Goal: Information Seeking & Learning: Learn about a topic

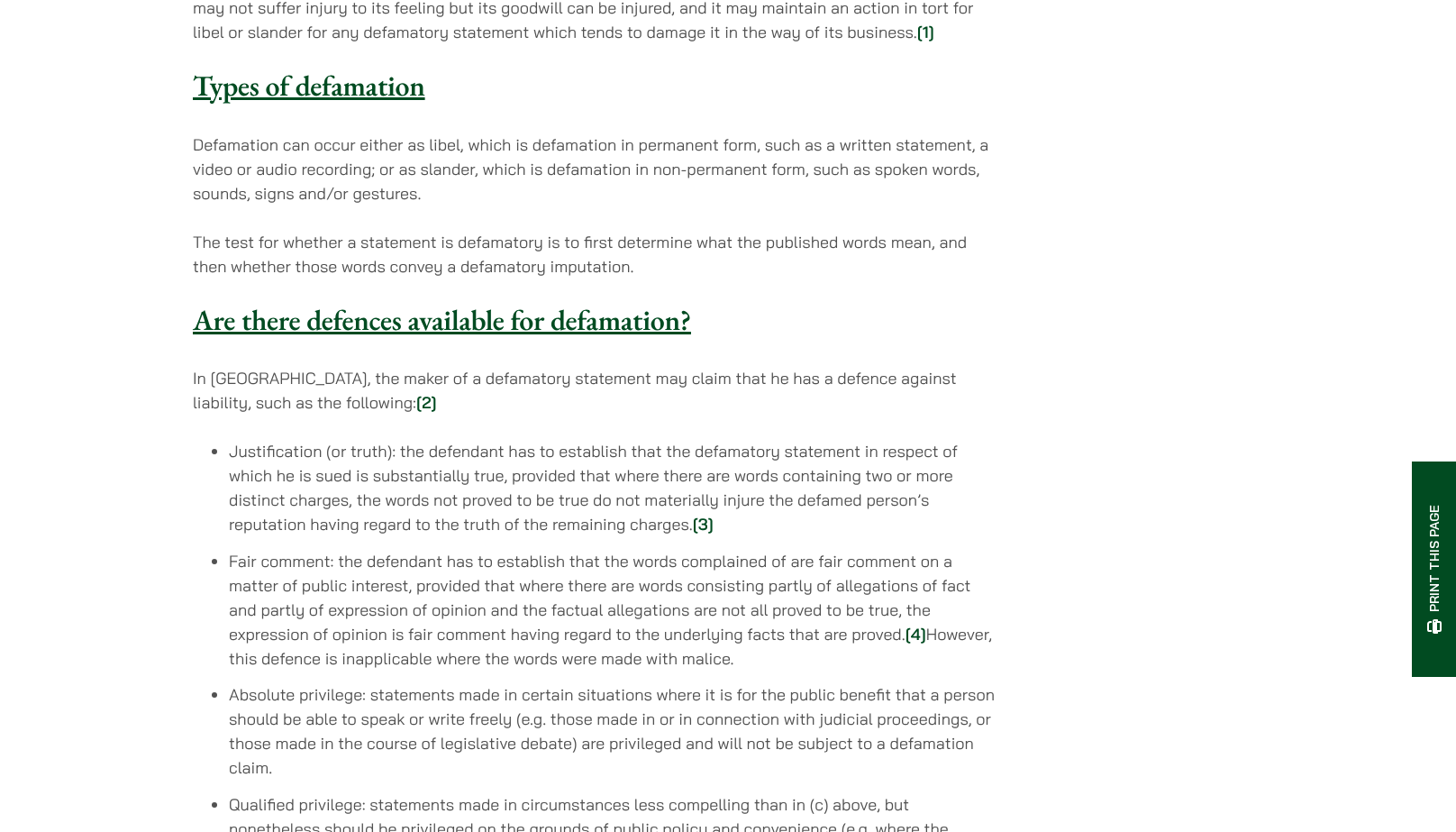
scroll to position [1321, 0]
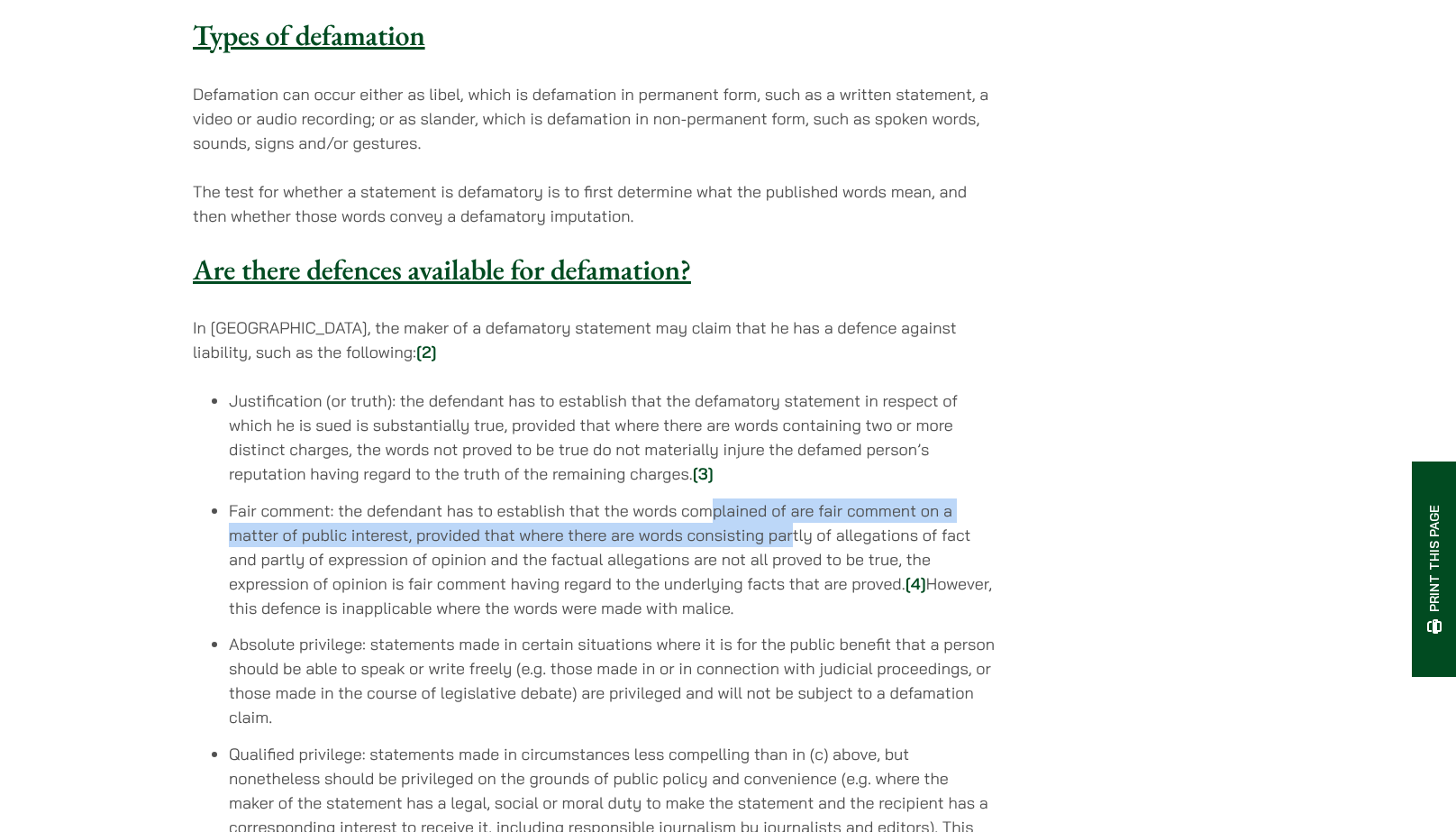
drag, startPoint x: 710, startPoint y: 462, endPoint x: 793, endPoint y: 490, distance: 87.6
click at [793, 499] on li "Fair comment: the defendant has to establish that the words complained of are f…" at bounding box center [612, 559] width 767 height 121
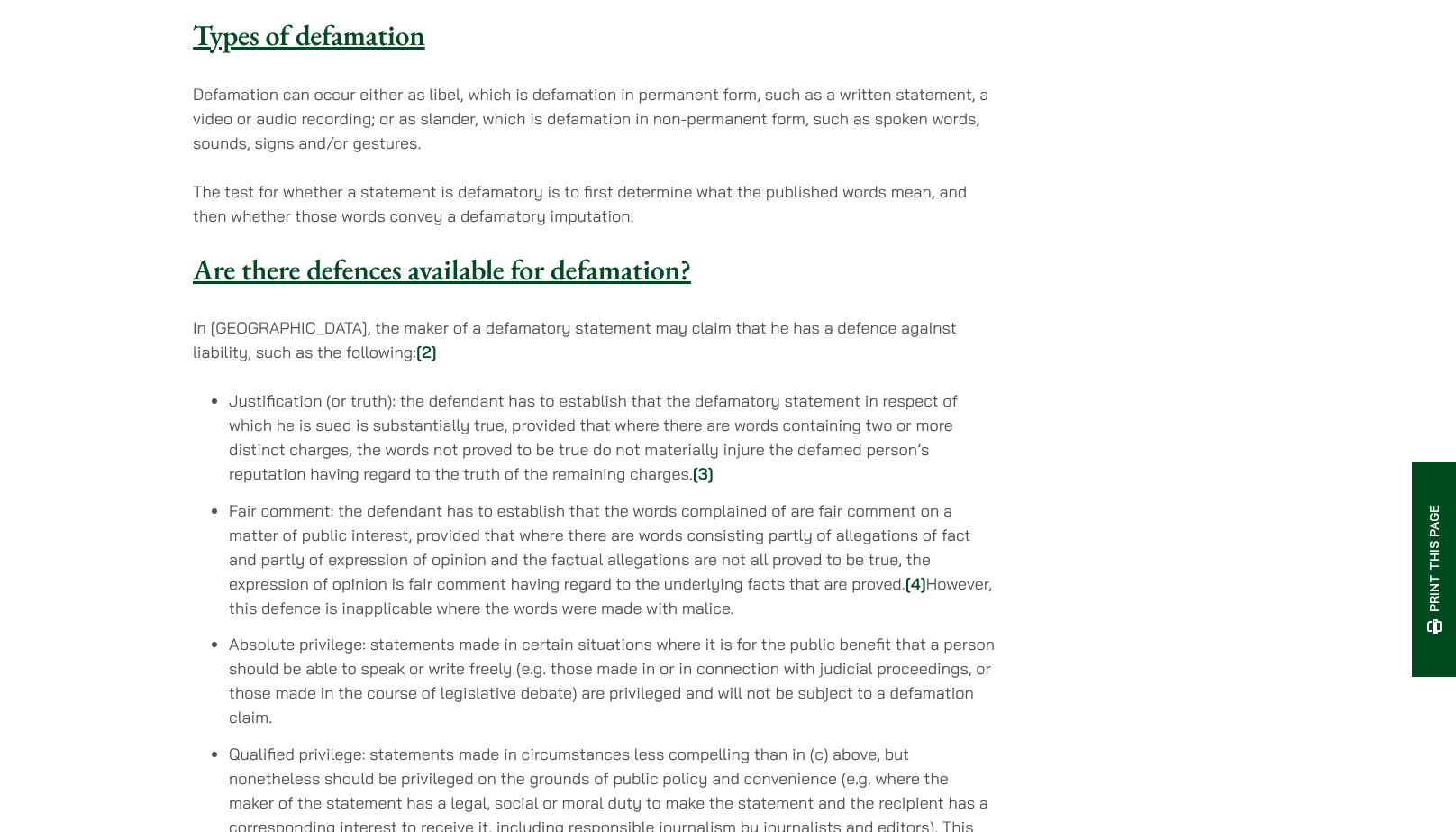
click at [793, 523] on li "Fair comment: the defendant has to establish that the words complained of are f…" at bounding box center [612, 559] width 767 height 121
click at [722, 499] on li "Fair comment: the defendant has to establish that the words complained of are f…" at bounding box center [612, 559] width 767 height 121
drag, startPoint x: 549, startPoint y: 511, endPoint x: 810, endPoint y: 512, distance: 261.0
click at [811, 515] on li "Fair comment: the defendant has to establish that the words complained of are f…" at bounding box center [612, 559] width 767 height 121
click at [814, 547] on li "Fair comment: the defendant has to establish that the words complained of are f…" at bounding box center [612, 559] width 767 height 121
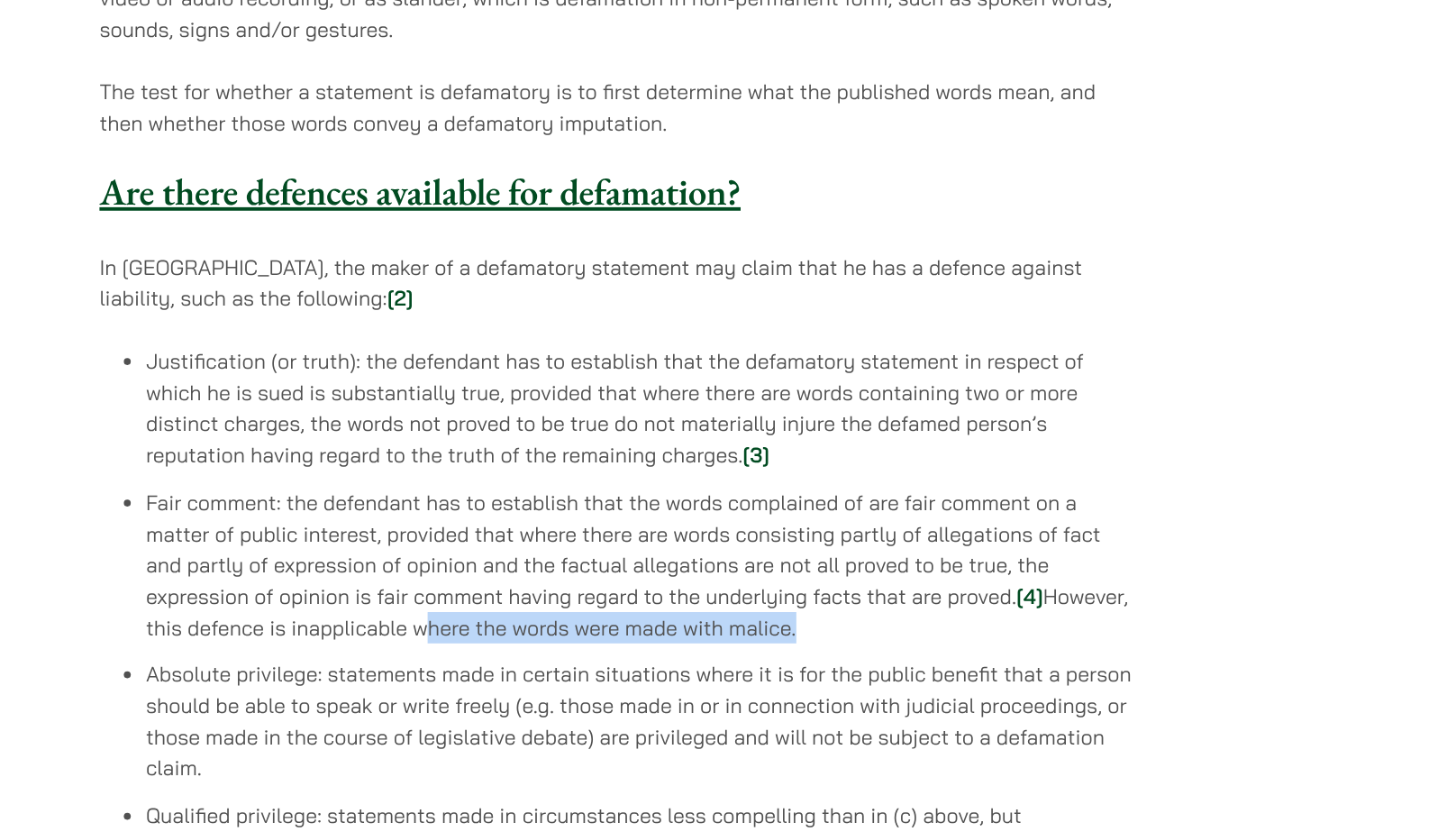
drag, startPoint x: 536, startPoint y: 560, endPoint x: 827, endPoint y: 552, distance: 291.1
click at [827, 552] on li "Fair comment: the defendant has to establish that the words complained of are f…" at bounding box center [612, 559] width 767 height 121
click at [881, 571] on ul "Justification (or truth): the defendant has to establish that the defamatory st…" at bounding box center [594, 704] width 803 height 633
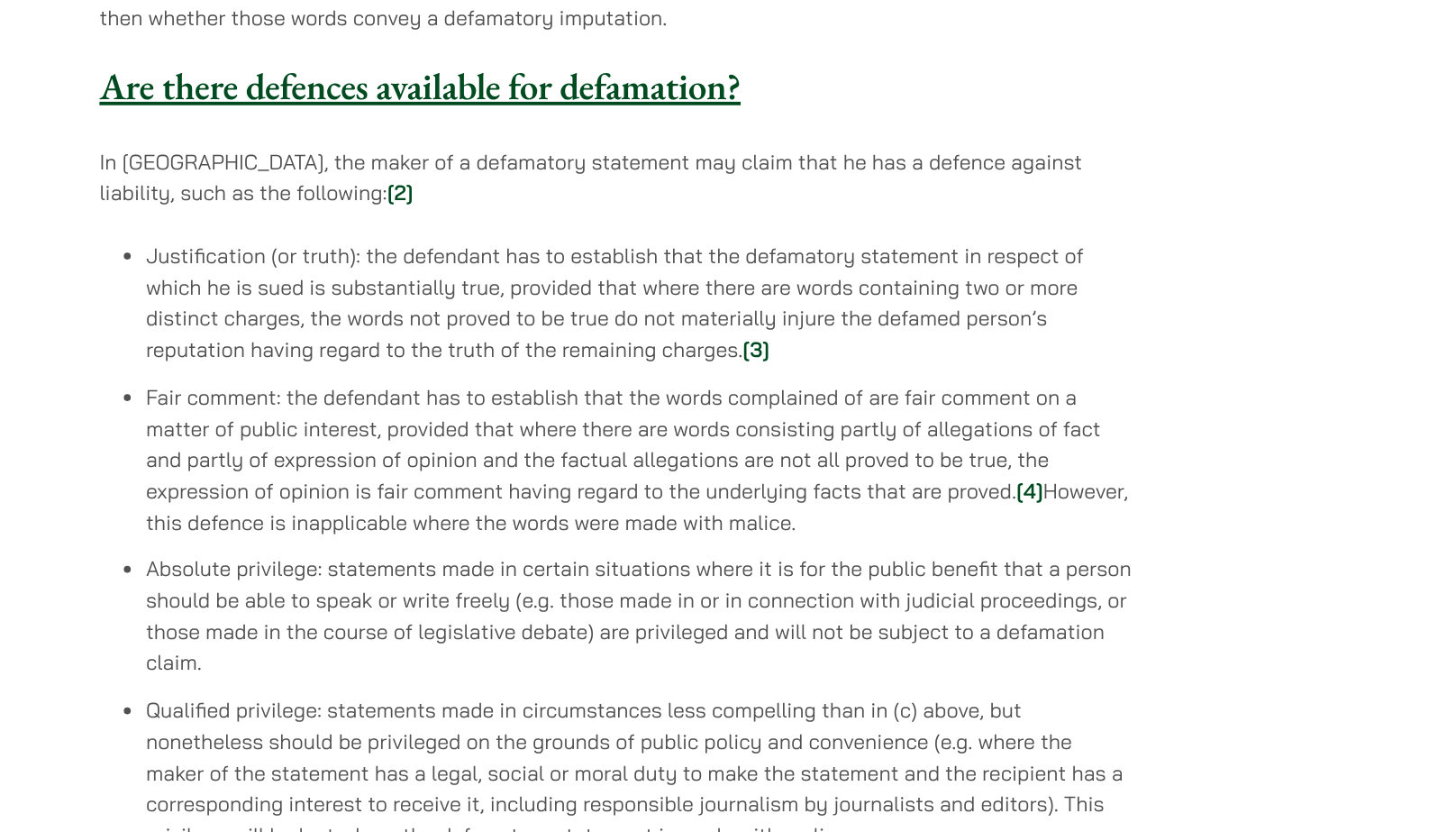
scroll to position [1338, 0]
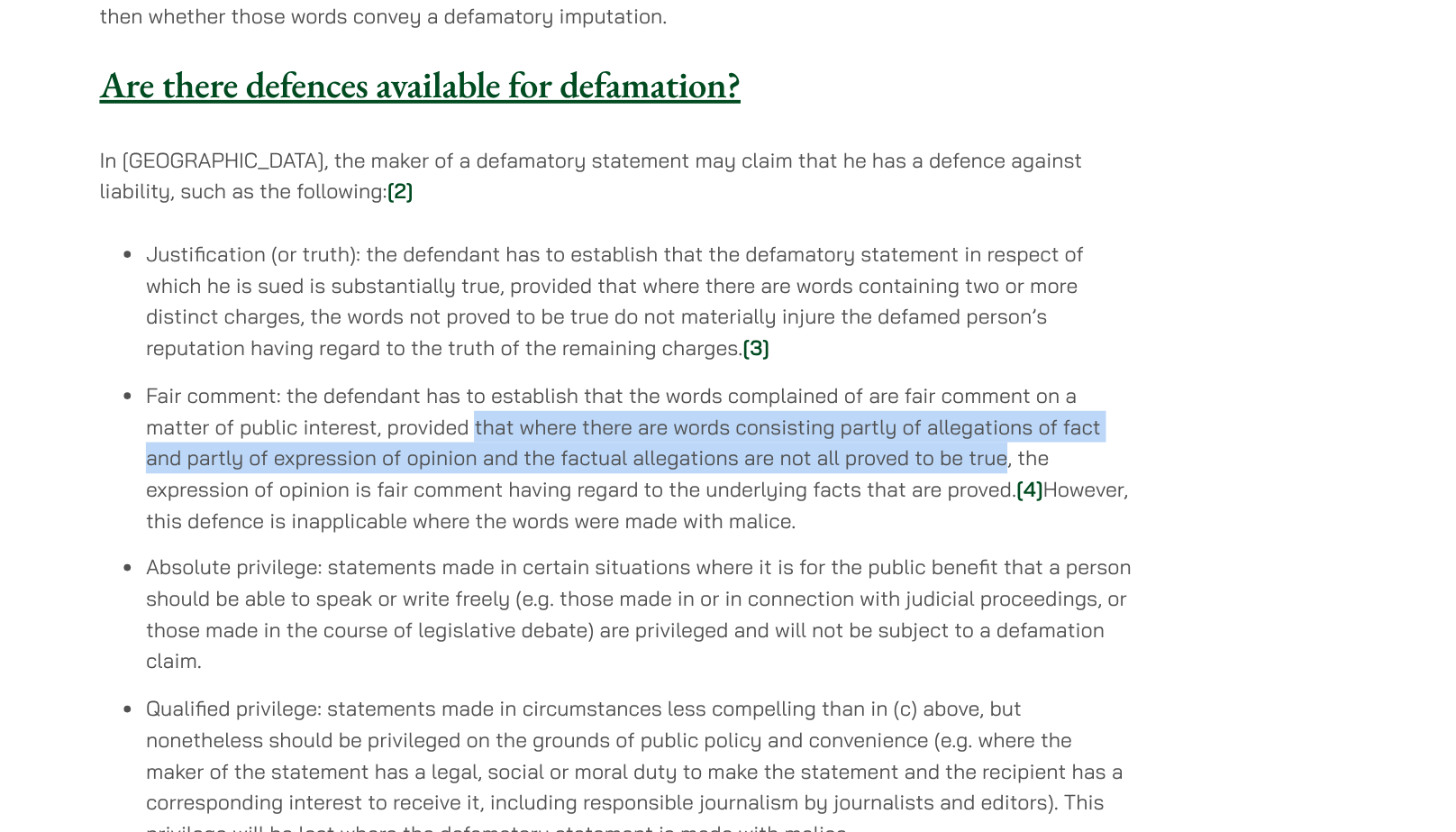
drag, startPoint x: 484, startPoint y: 467, endPoint x: 896, endPoint y: 497, distance: 413.1
click at [896, 497] on li "Fair comment: the defendant has to establish that the words complained of are f…" at bounding box center [612, 541] width 767 height 121
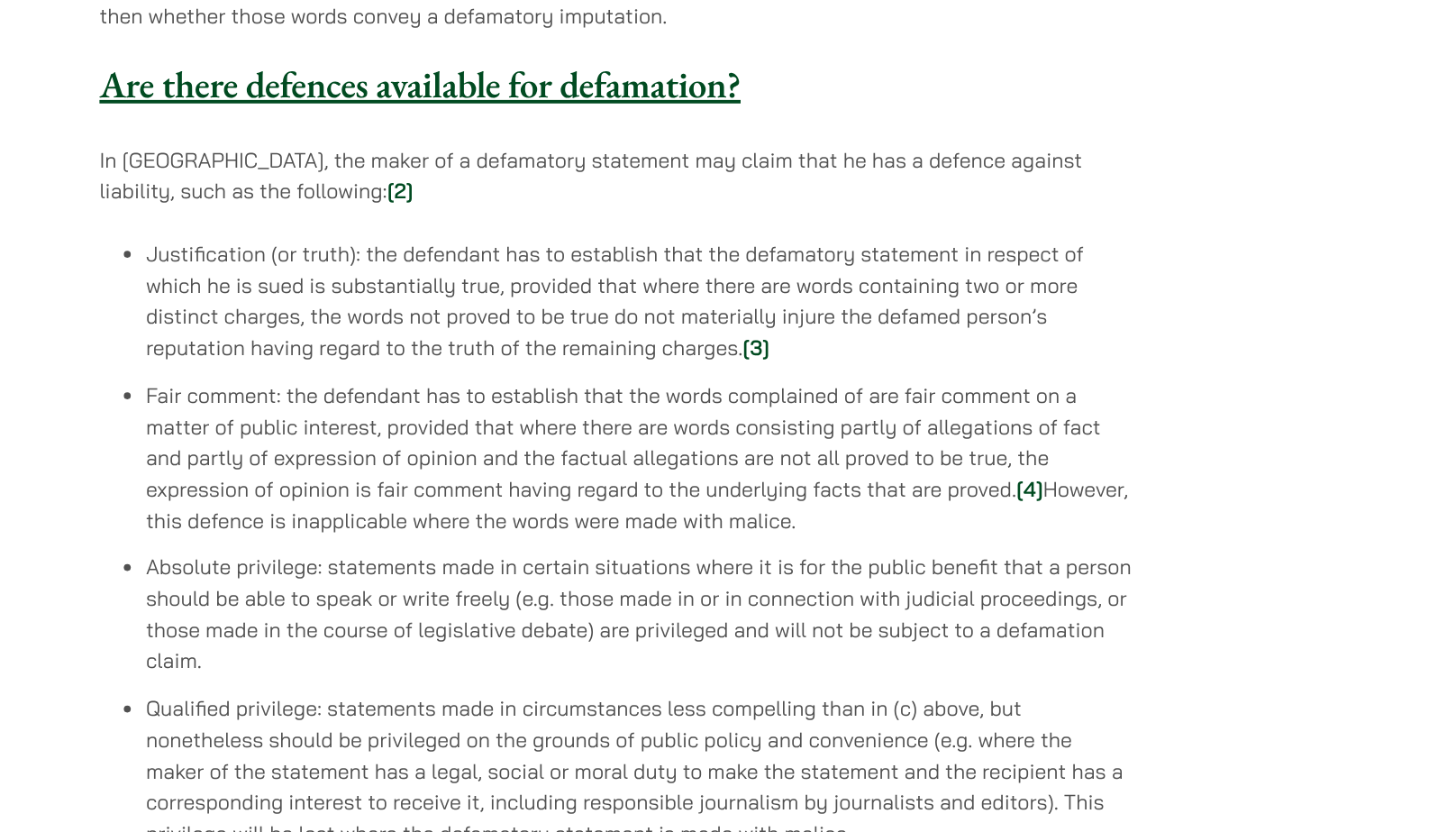
click at [753, 554] on ul "Justification (or truth): the defendant has to establish that the defamatory st…" at bounding box center [594, 686] width 803 height 633
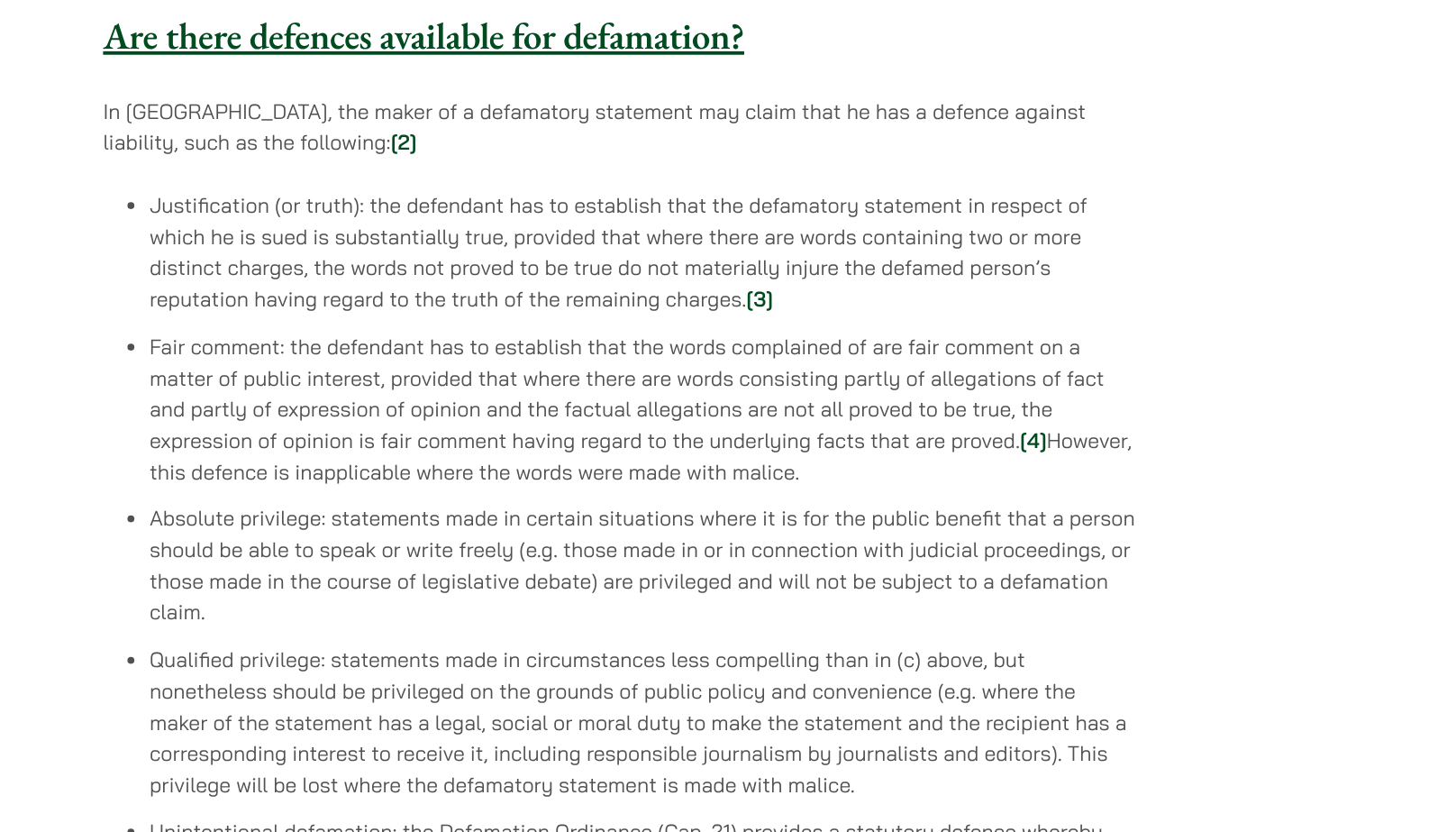
scroll to position [1557, 0]
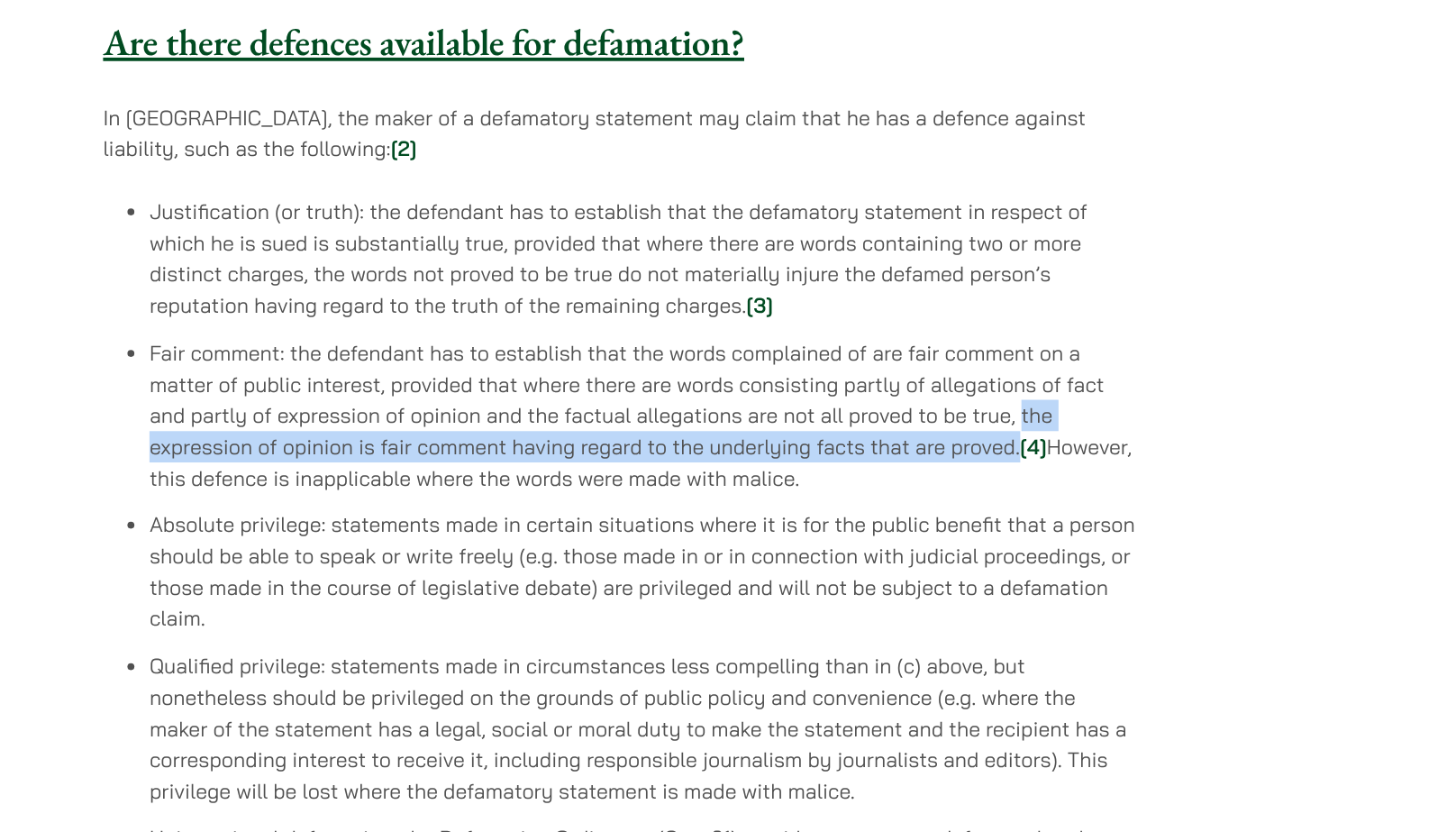
drag, startPoint x: 908, startPoint y: 272, endPoint x: 940, endPoint y: 300, distance: 42.5
click at [940, 300] on li "Fair comment: the defendant has to establish that the words complained of are f…" at bounding box center [612, 323] width 767 height 121
copy li "the expression of opinion is fair comment having regard to the underlying facts…"
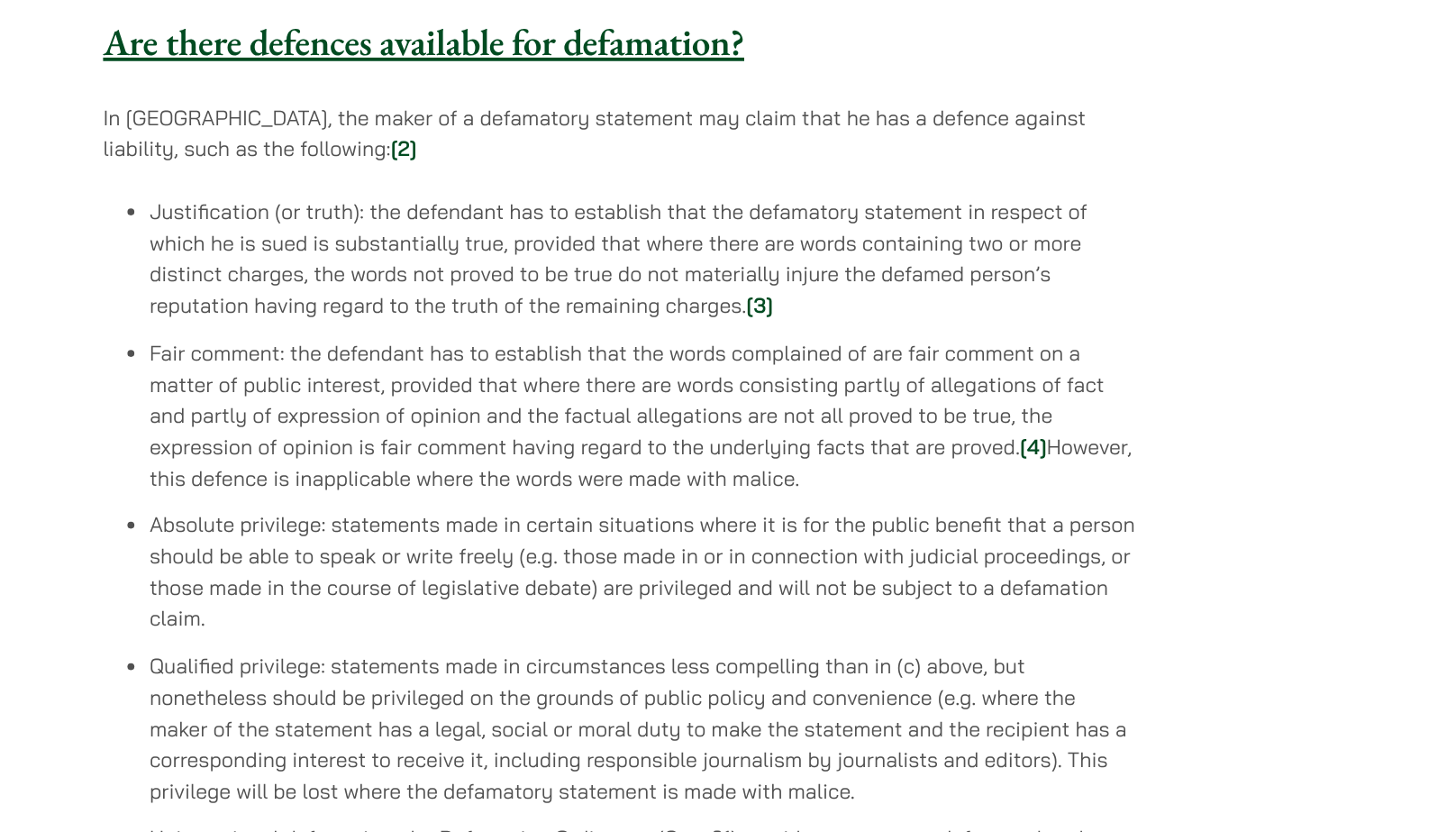
click at [838, 312] on li "Fair comment: the defendant has to establish that the words complained of are f…" at bounding box center [612, 323] width 767 height 121
